Goal: Check status: Check status

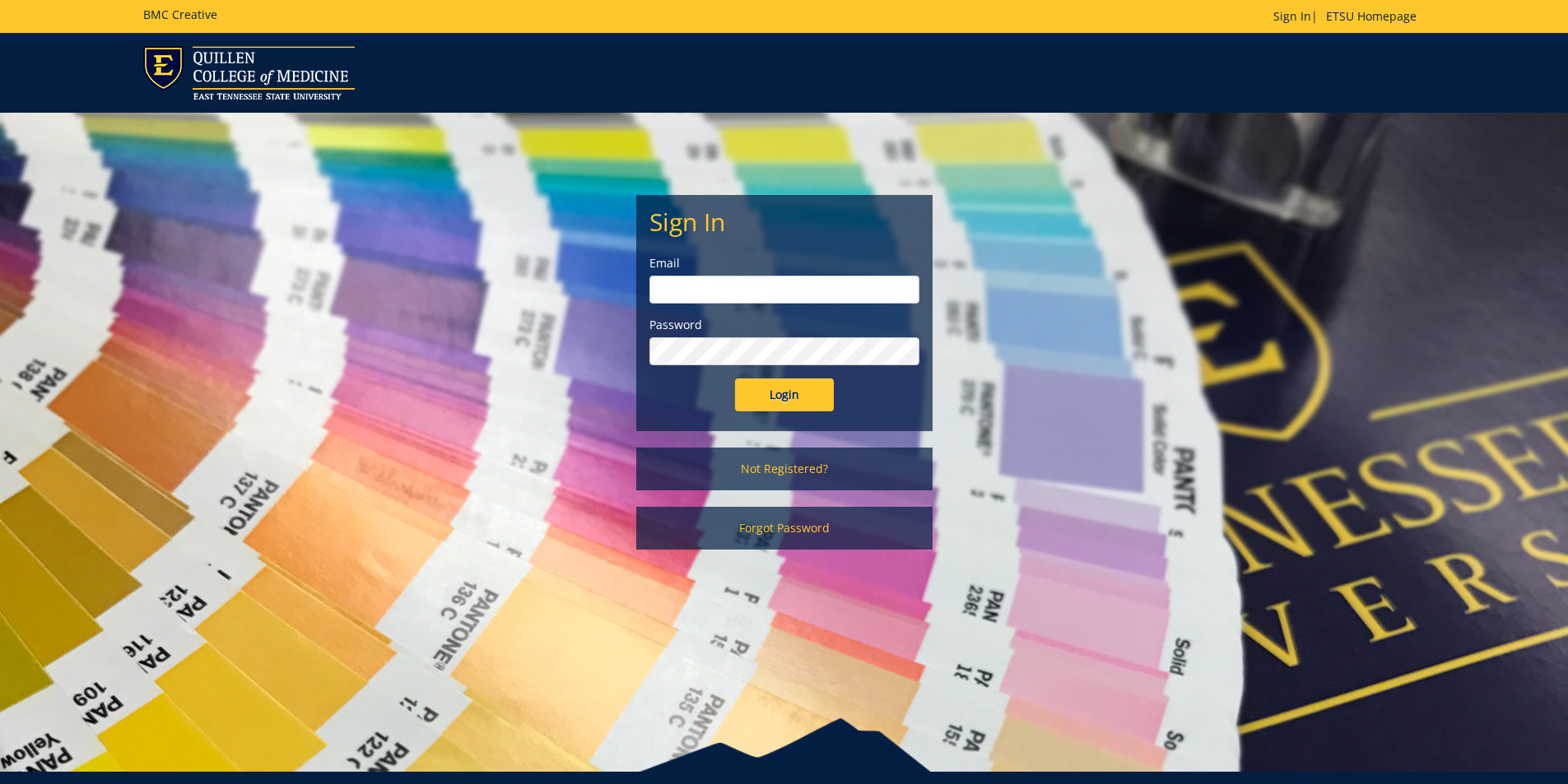
click at [739, 275] on input "email" at bounding box center [784, 289] width 270 height 28
type input "polichnowski@etsu.edu"
click at [735, 379] on input "Login" at bounding box center [784, 395] width 99 height 33
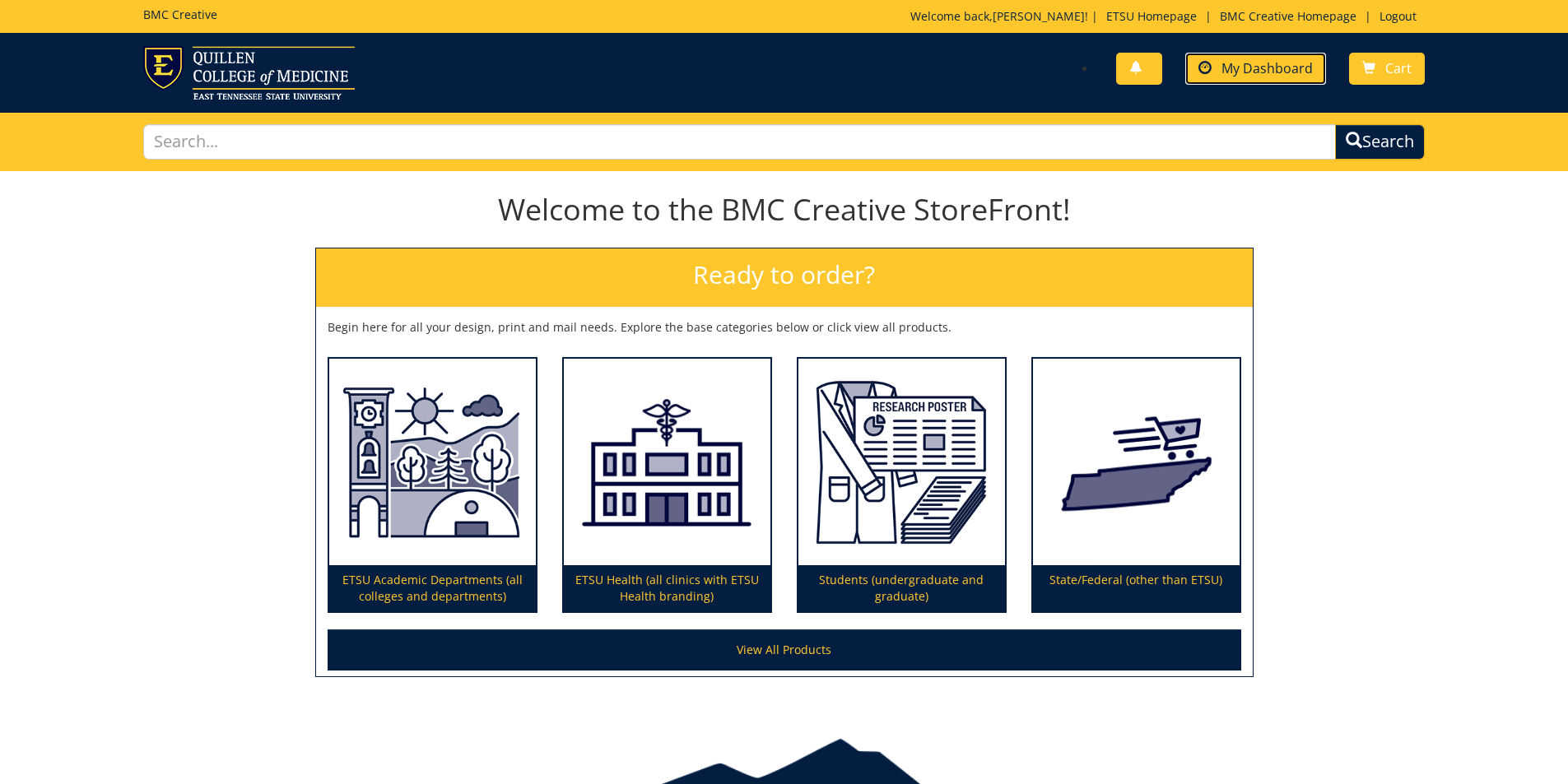
click at [1231, 68] on span "My Dashboard" at bounding box center [1267, 69] width 92 height 18
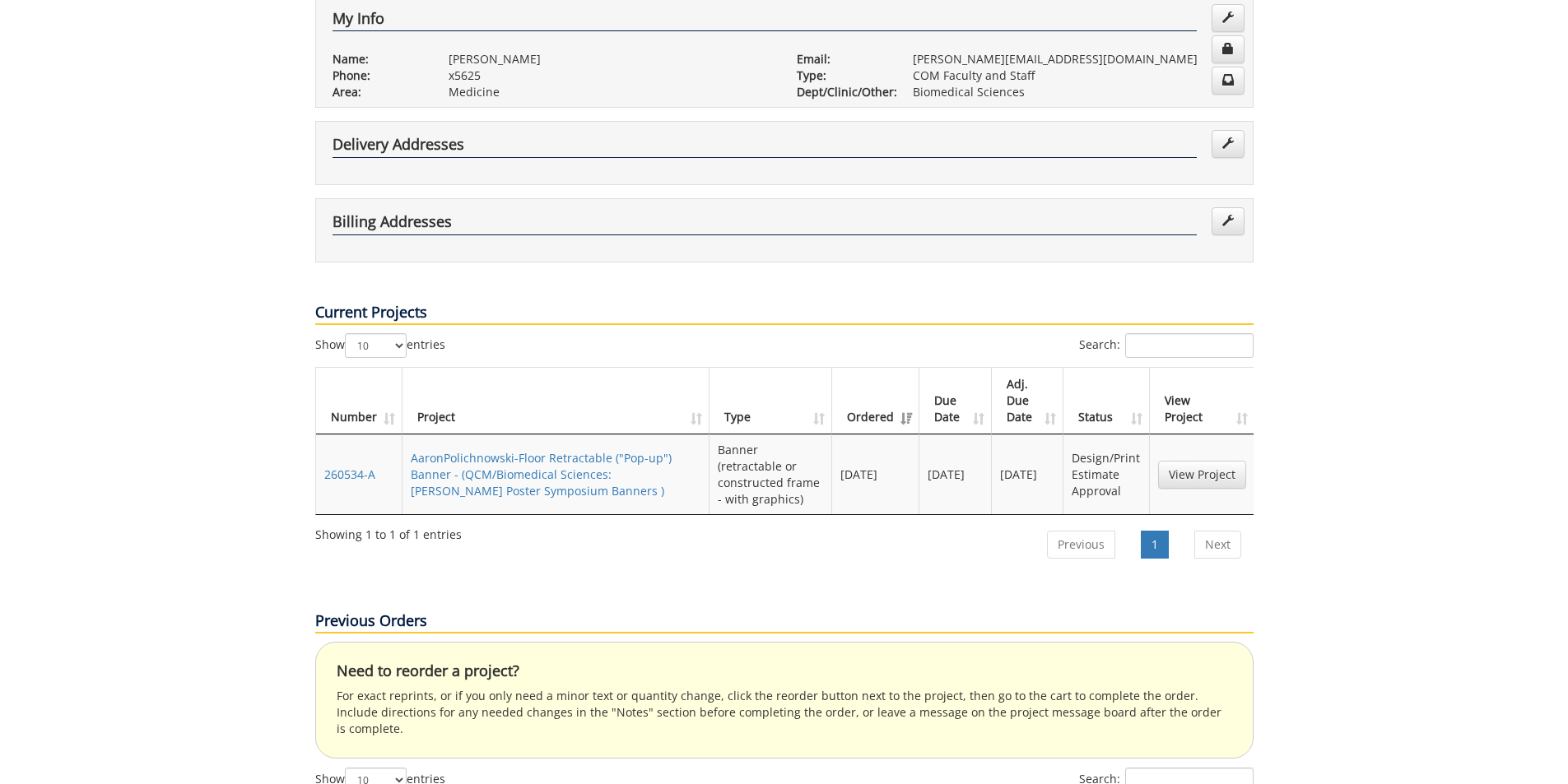
scroll to position [330, 0]
click at [1205, 459] on link "View Project" at bounding box center [1202, 472] width 88 height 28
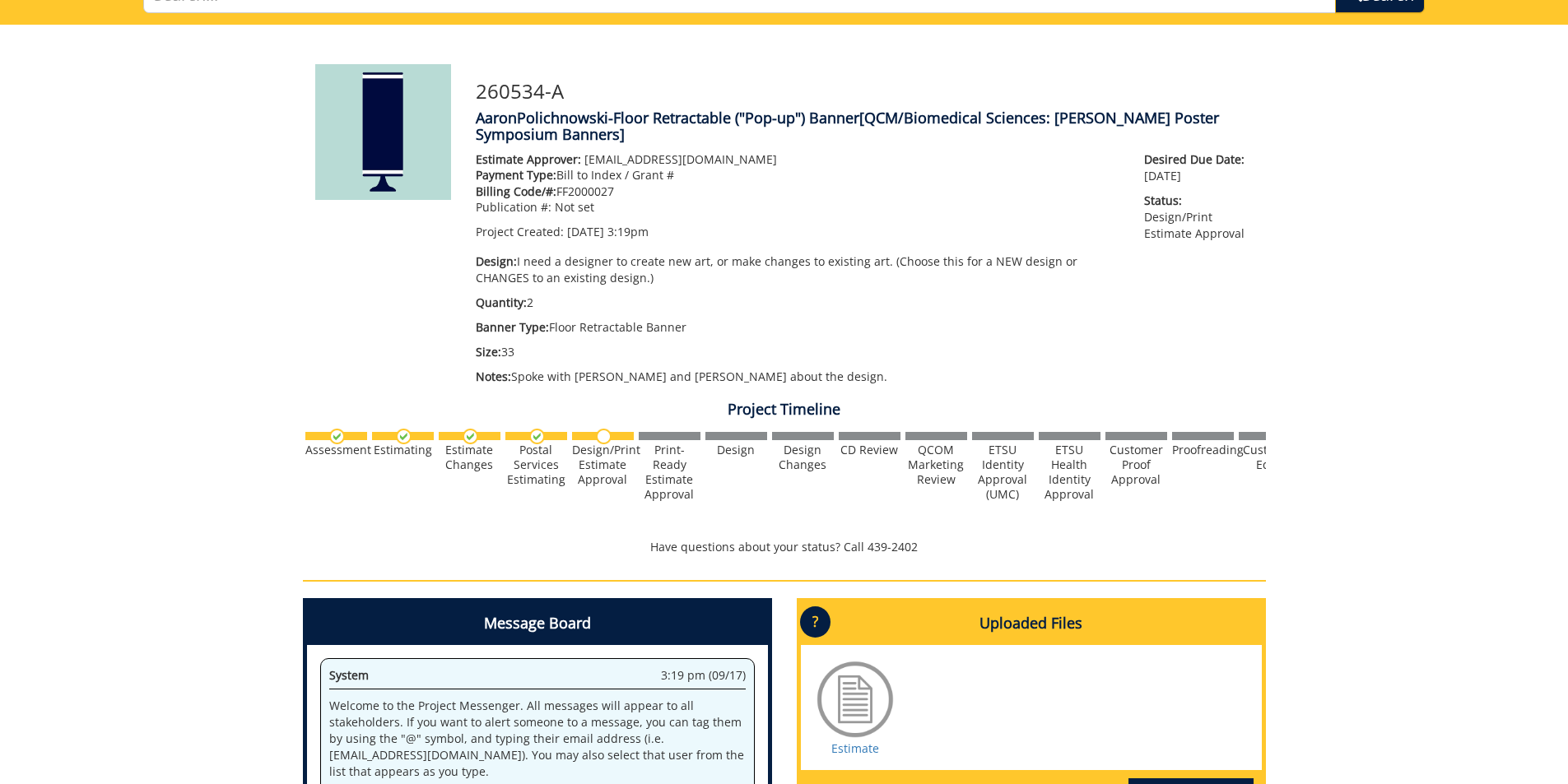
scroll to position [412, 0]
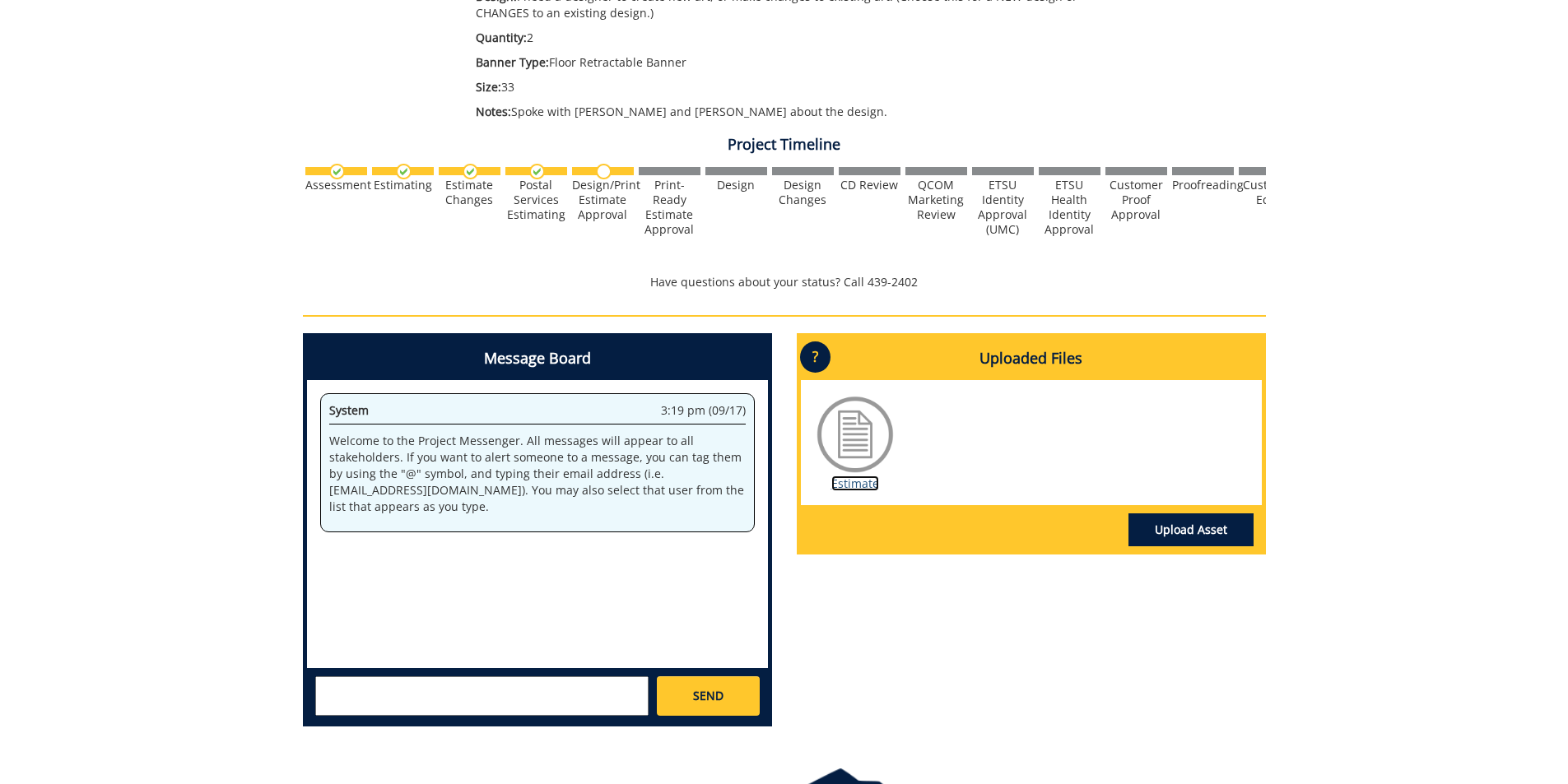
click at [853, 484] on link "Estimate" at bounding box center [855, 484] width 48 height 16
click at [848, 484] on link "Estimate" at bounding box center [855, 484] width 48 height 16
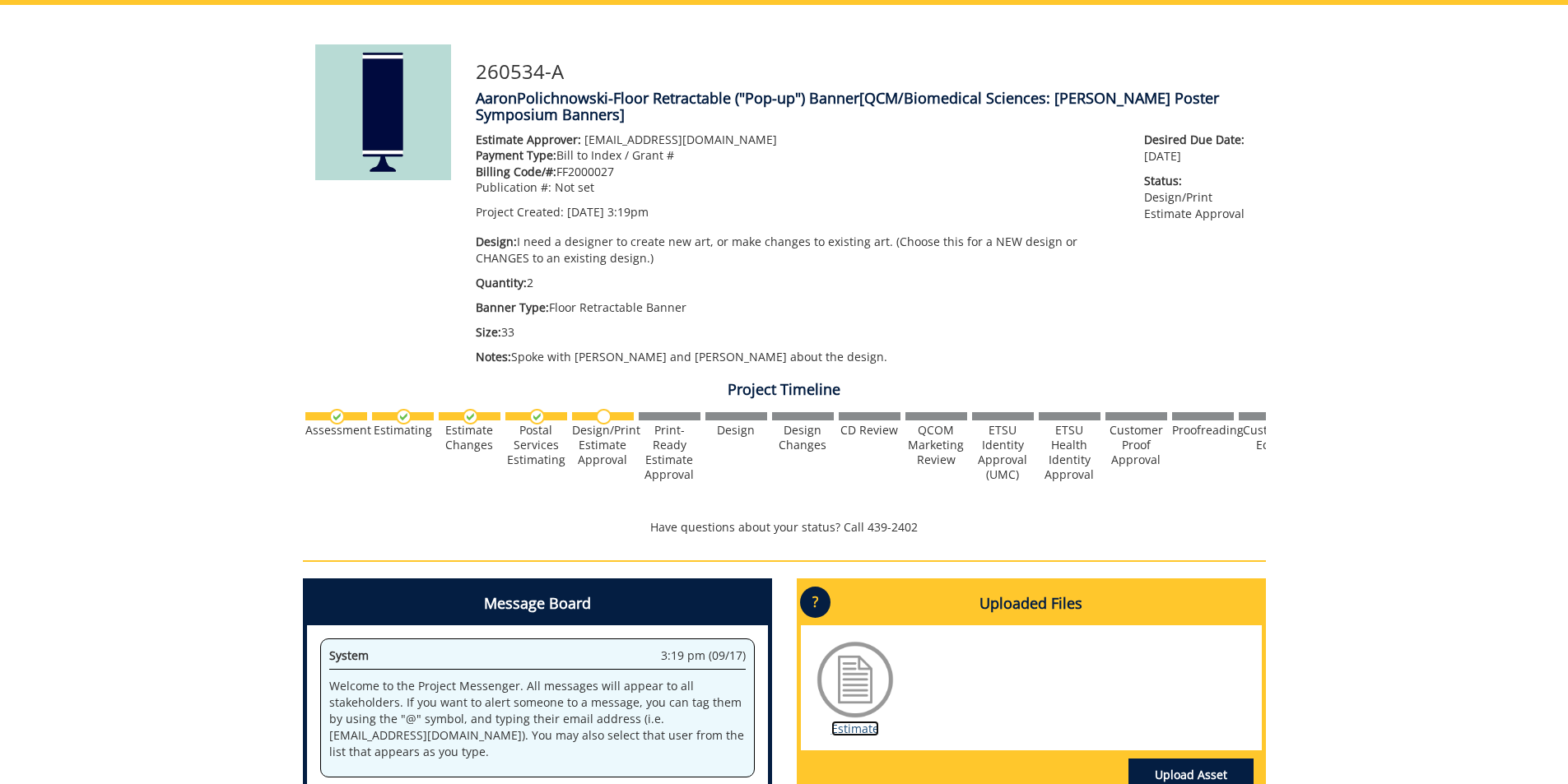
scroll to position [0, 0]
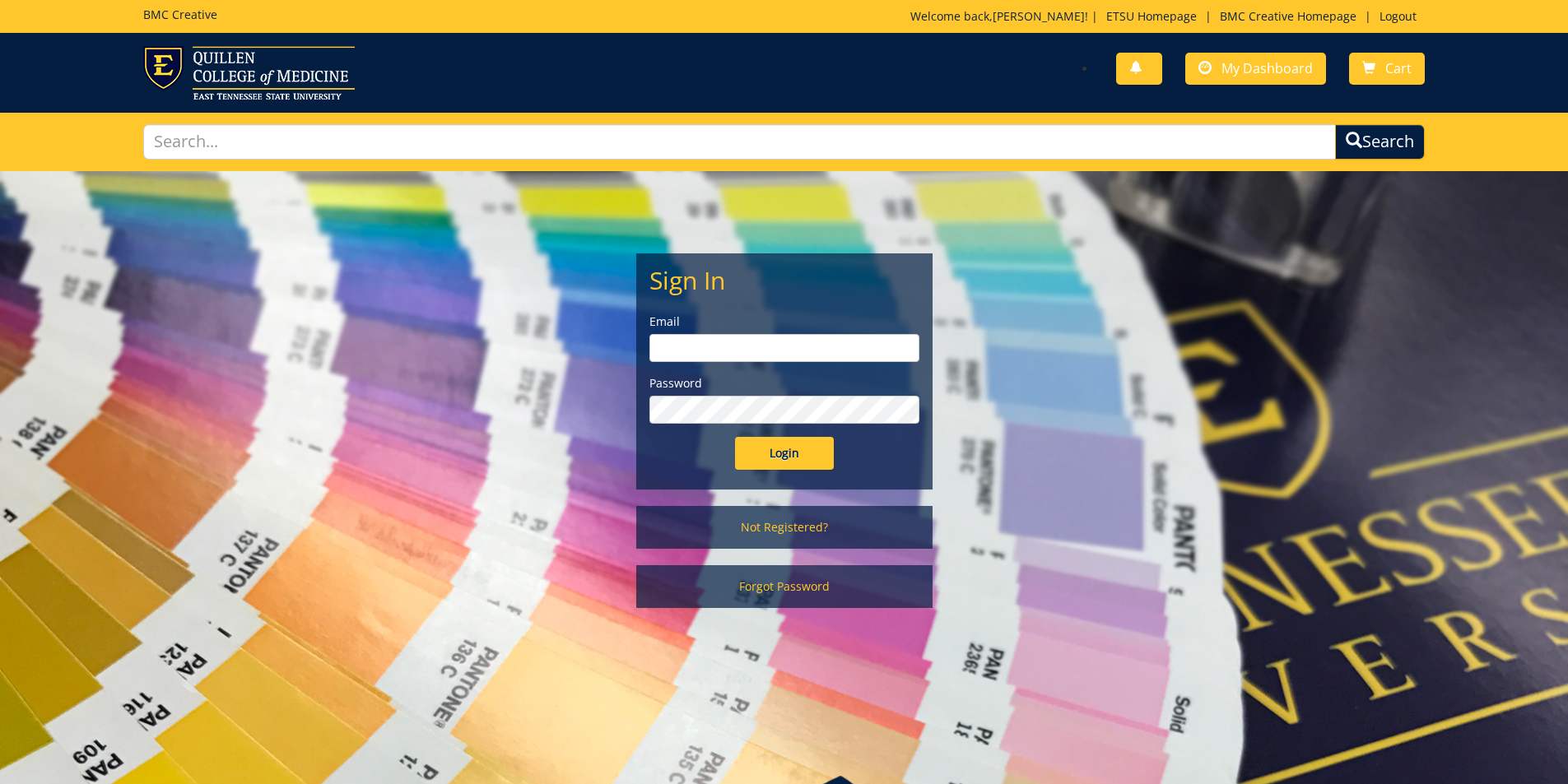
click at [726, 344] on input "email" at bounding box center [784, 347] width 270 height 28
type input "polichnowski@etsu.edu"
click at [735, 437] on input "Login" at bounding box center [784, 453] width 99 height 33
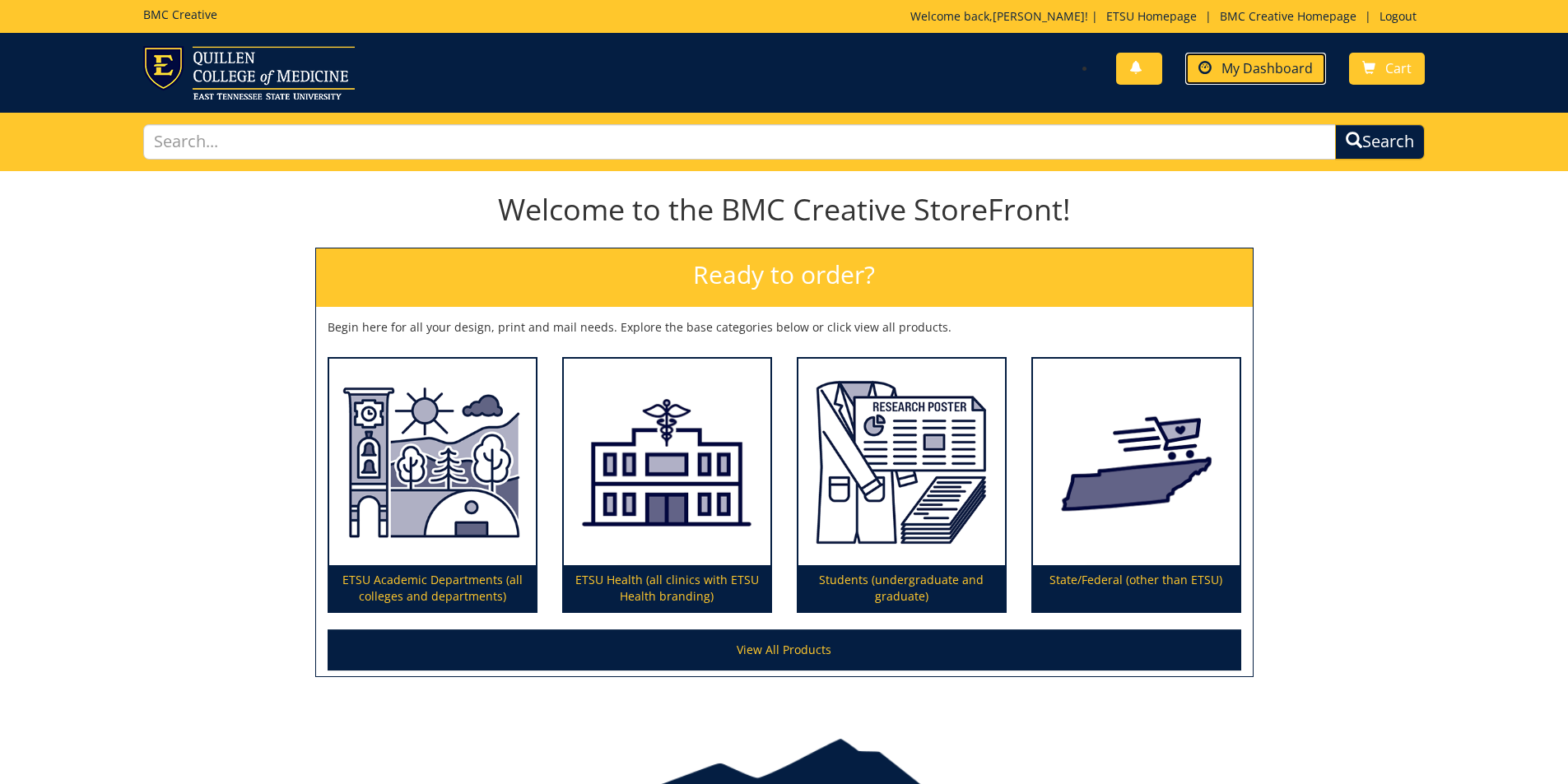
click at [1226, 80] on link "My Dashboard" at bounding box center [1255, 69] width 141 height 32
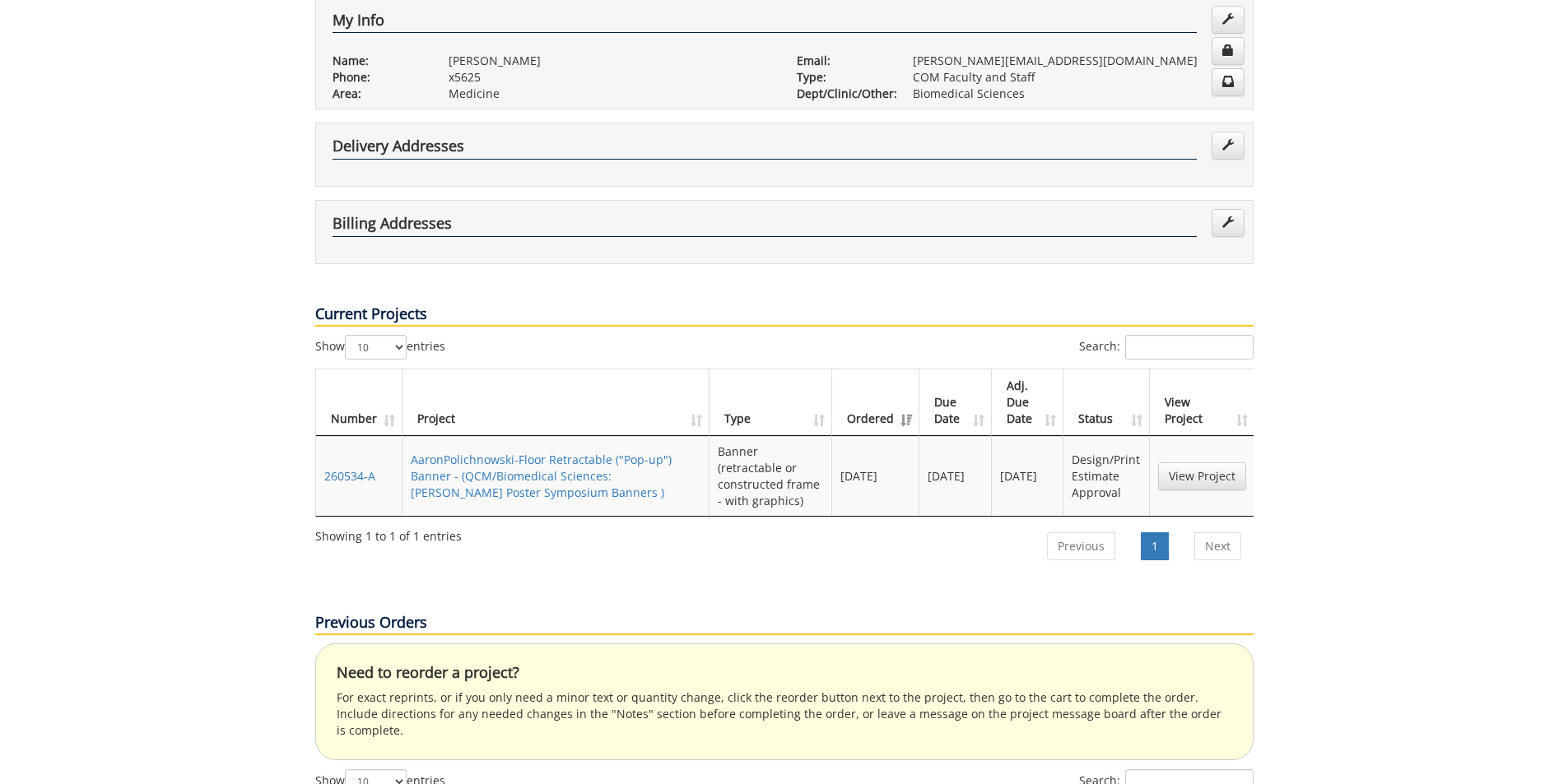
scroll to position [330, 0]
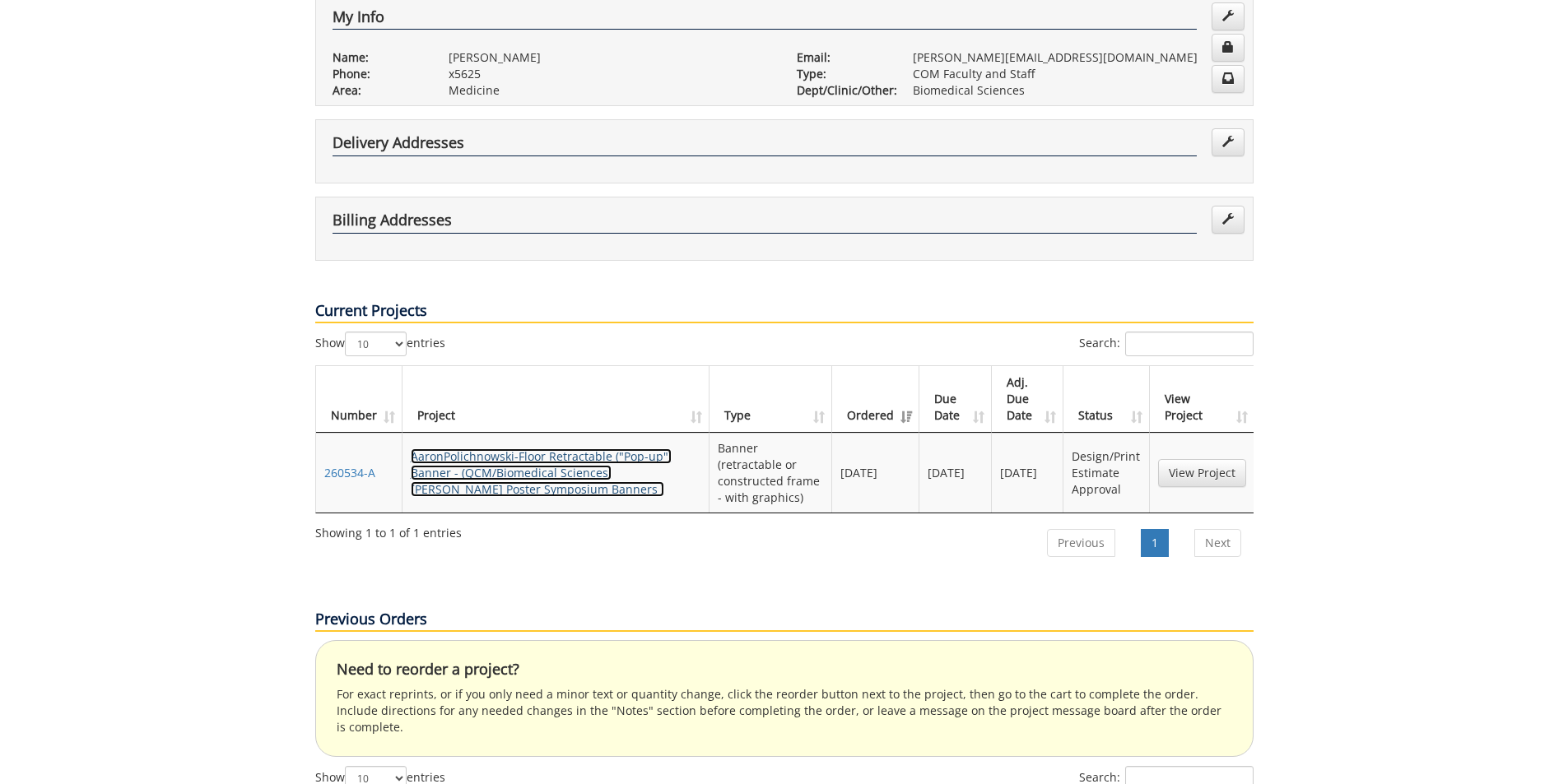
click at [526, 448] on link "AaronPolichnowski-Floor Retractable ("Pop-up") Banner - (QCM/Biomedical Science…" at bounding box center [541, 472] width 261 height 49
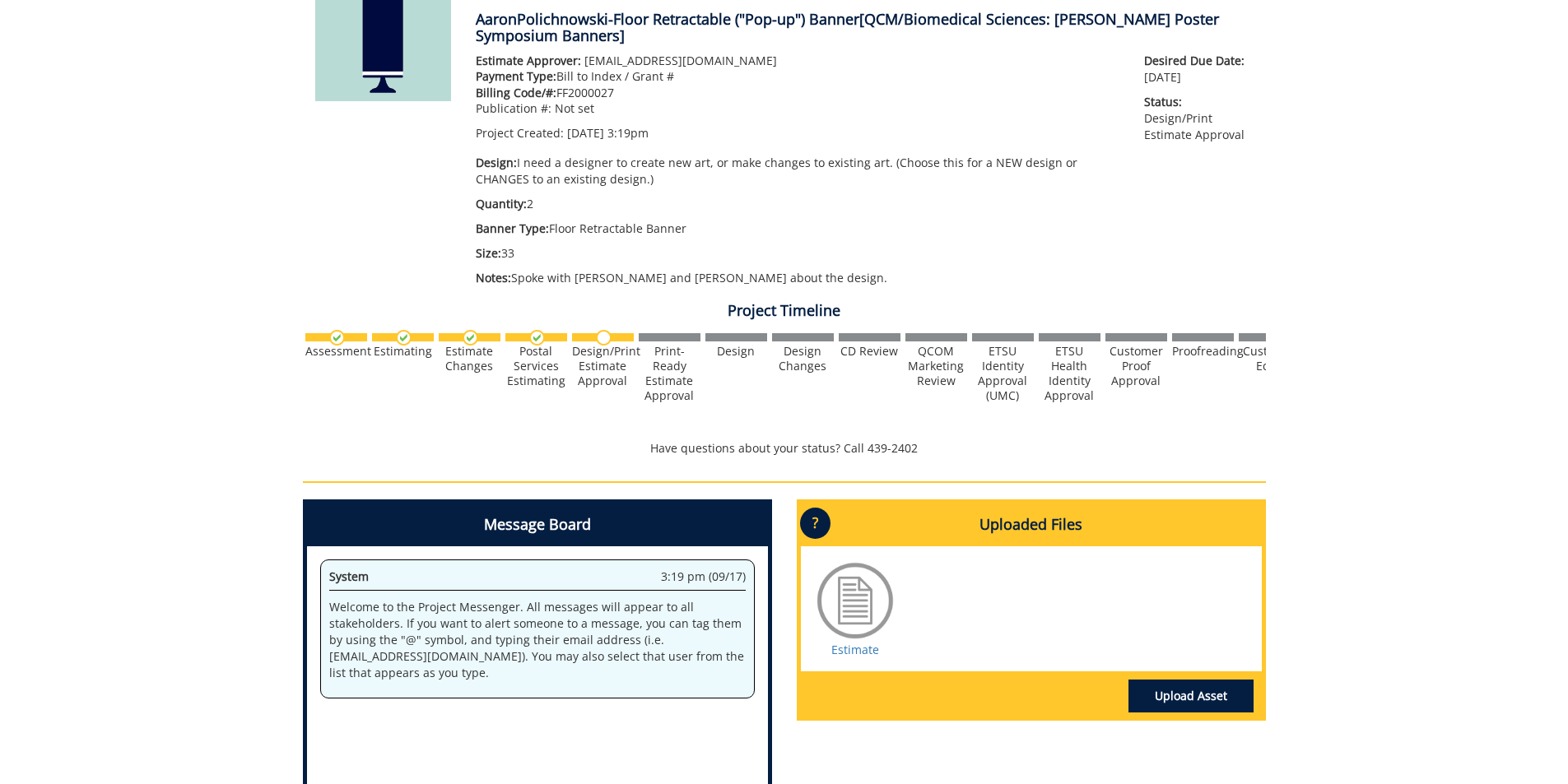
scroll to position [527, 0]
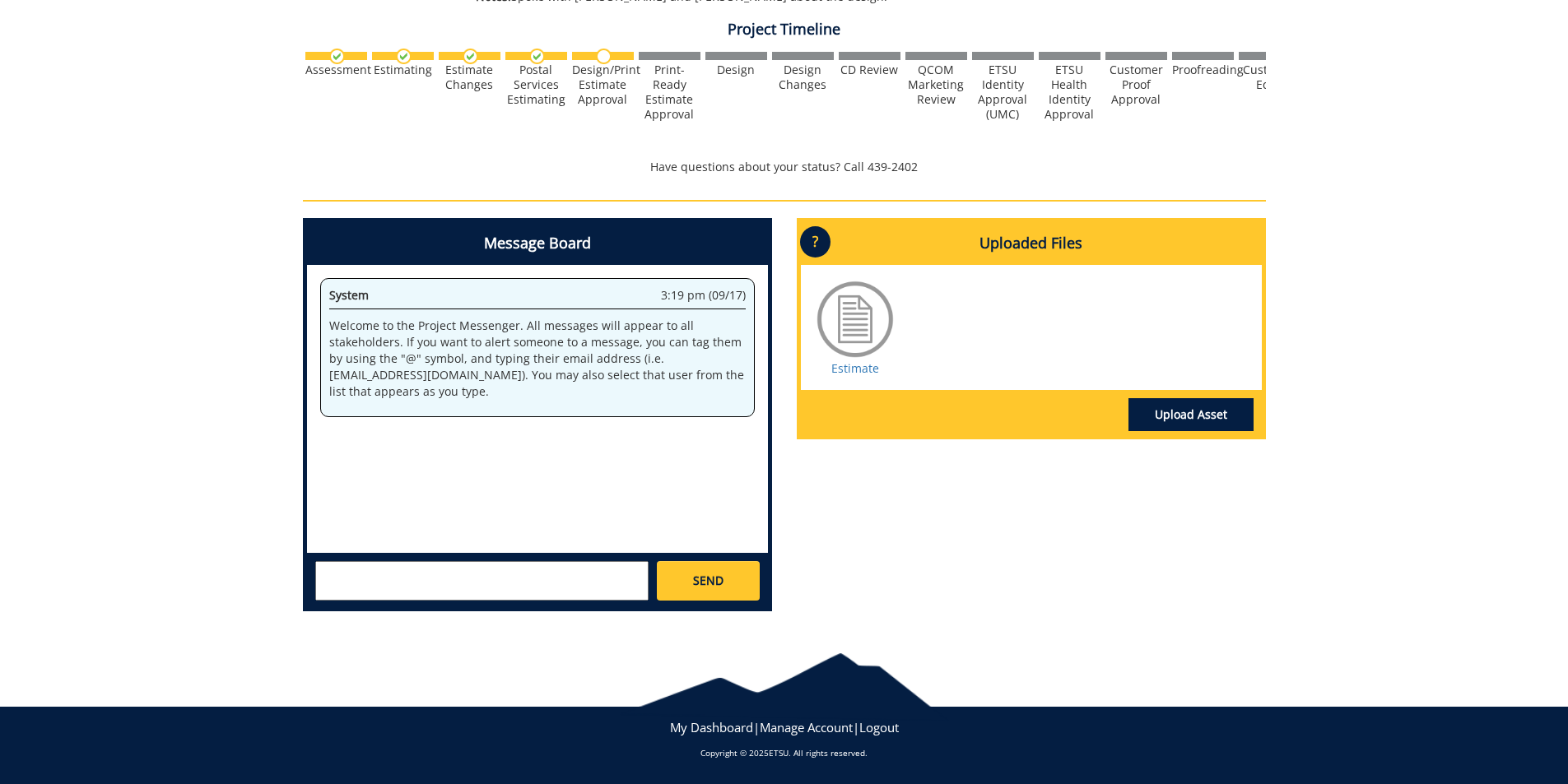
click at [865, 376] on div "Estimate" at bounding box center [855, 327] width 82 height 99
click at [866, 372] on link "Estimate" at bounding box center [855, 369] width 48 height 16
